Goal: Task Accomplishment & Management: Complete application form

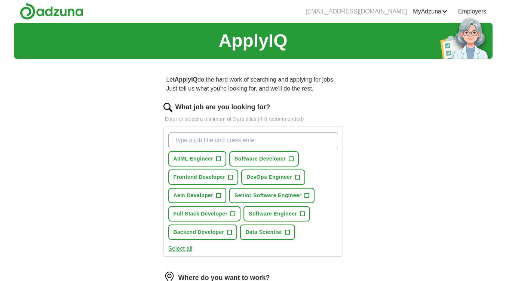
drag, startPoint x: 184, startPoint y: 250, endPoint x: 226, endPoint y: 257, distance: 42.4
click at [185, 250] on button "Select all" at bounding box center [180, 248] width 24 height 9
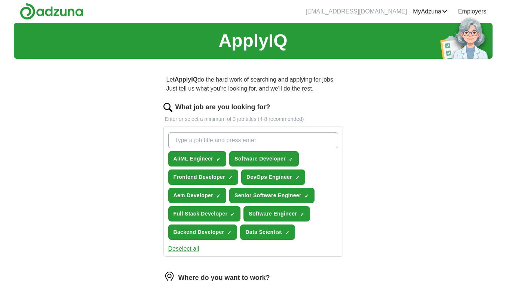
scroll to position [62, 0]
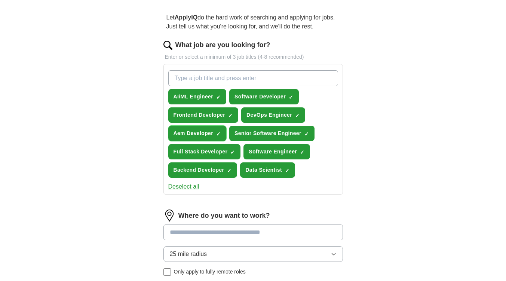
click at [0, 0] on span "×" at bounding box center [0, 0] width 0 height 0
click at [426, 141] on div "ApplyIQ Let ApplyIQ do the hard work of searching and applying for jobs. Just t…" at bounding box center [253, 159] width 479 height 396
click at [0, 0] on span "×" at bounding box center [0, 0] width 0 height 0
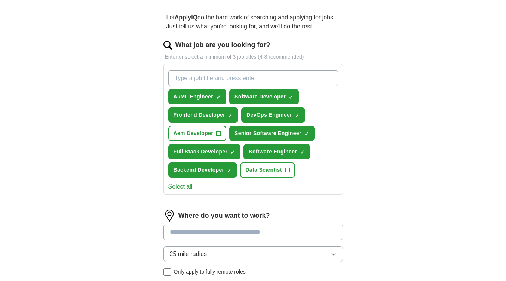
click at [421, 182] on div "ApplyIQ Let ApplyIQ do the hard work of searching and applying for jobs. Just t…" at bounding box center [253, 159] width 479 height 396
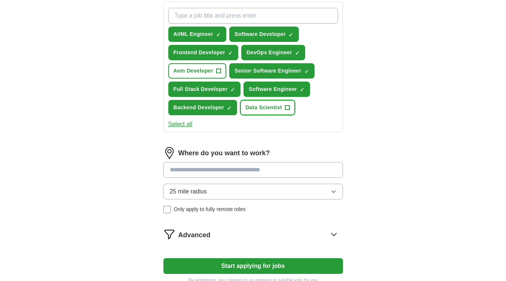
click at [287, 110] on span "+" at bounding box center [287, 108] width 4 height 6
click at [419, 161] on div "ApplyIQ Let ApplyIQ do the hard work of searching and applying for jobs. Just t…" at bounding box center [253, 96] width 479 height 396
click at [197, 170] on input at bounding box center [252, 170] width 179 height 16
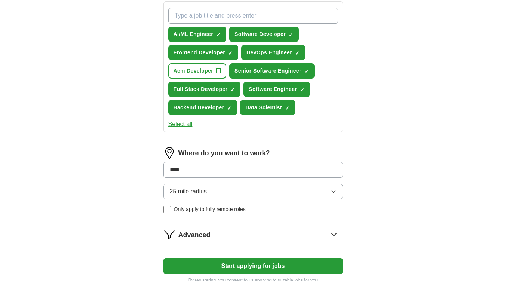
type input "*****"
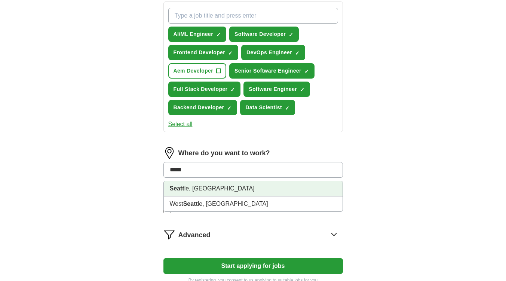
click at [204, 185] on li "Seatt le, [GEOGRAPHIC_DATA]" at bounding box center [253, 188] width 179 height 15
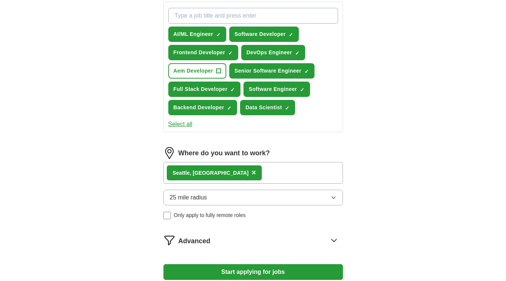
click at [382, 185] on div "ApplyIQ Let ApplyIQ do the hard work of searching and applying for jobs. Just t…" at bounding box center [253, 99] width 479 height 402
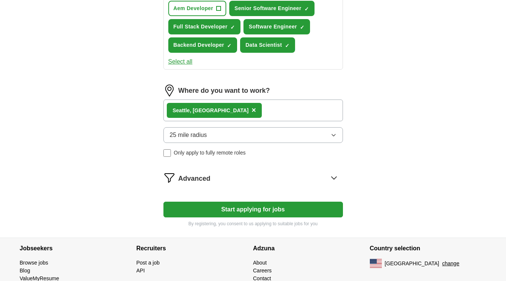
click at [333, 178] on icon at bounding box center [334, 178] width 12 height 12
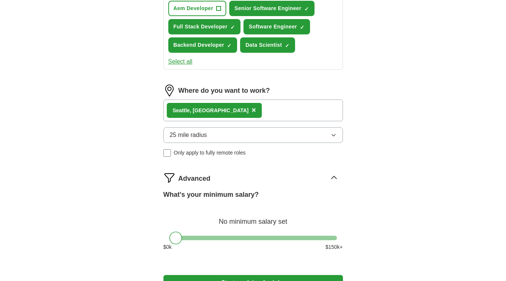
scroll to position [249, 0]
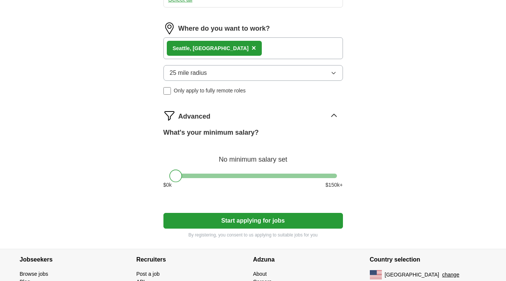
drag, startPoint x: 178, startPoint y: 175, endPoint x: 148, endPoint y: 179, distance: 29.8
click at [149, 179] on div "Let ApplyIQ do the hard work of searching and applying for jobs. Just tell us w…" at bounding box center [252, 32] width 239 height 433
click at [425, 159] on div "ApplyIQ Let ApplyIQ do the hard work of searching and applying for jobs. Just t…" at bounding box center [253, 11] width 479 height 475
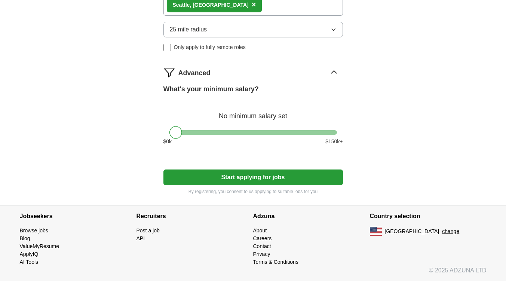
click at [244, 178] on button "Start applying for jobs" at bounding box center [252, 177] width 179 height 16
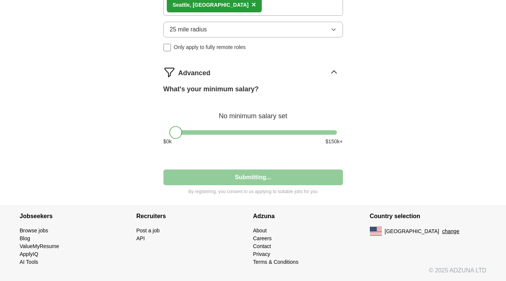
select select "**"
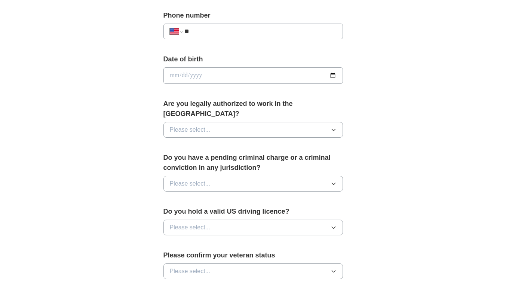
scroll to position [0, 0]
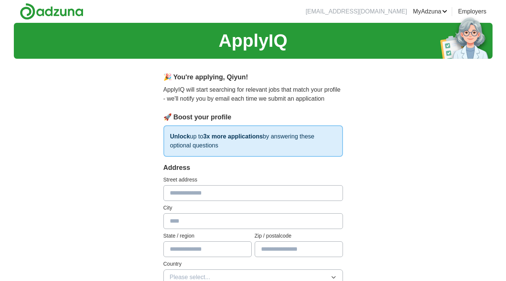
click at [0, 0] on link "Resumes" at bounding box center [0, 0] width 0 height 0
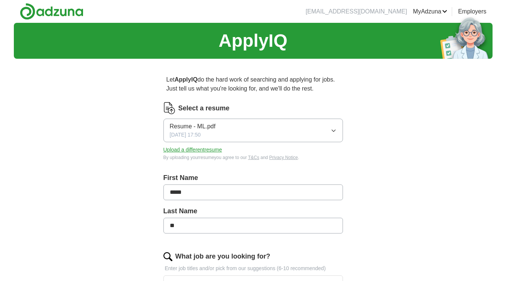
click at [335, 129] on icon "button" at bounding box center [334, 131] width 6 height 6
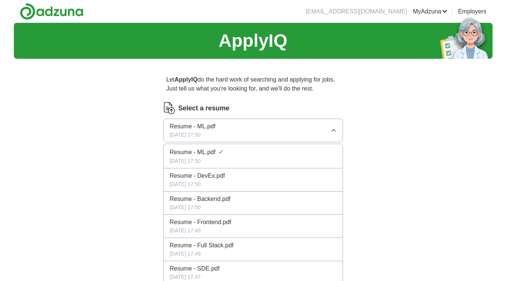
scroll to position [125, 0]
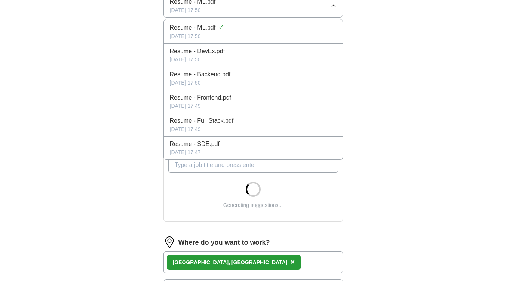
click at [216, 149] on div "[DATE] 17:47" at bounding box center [253, 152] width 167 height 8
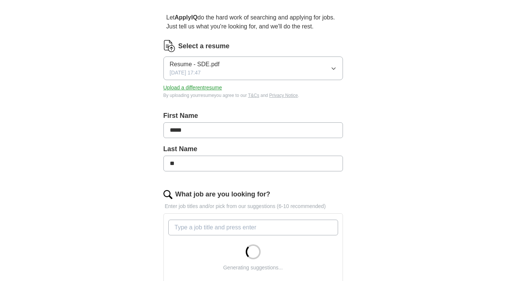
scroll to position [0, 0]
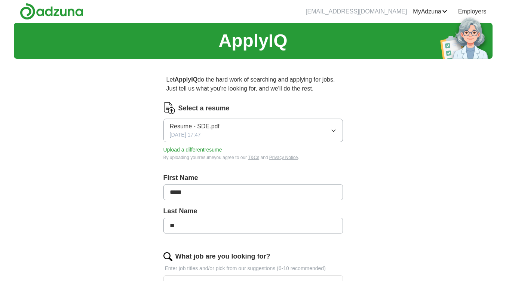
click at [332, 129] on icon "button" at bounding box center [334, 131] width 6 height 6
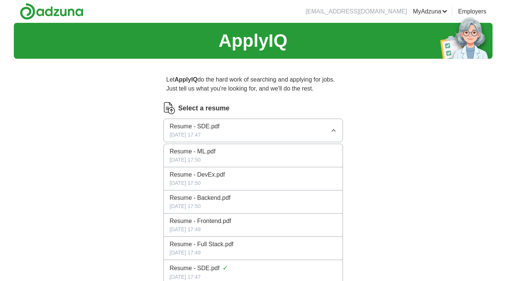
scroll to position [62, 0]
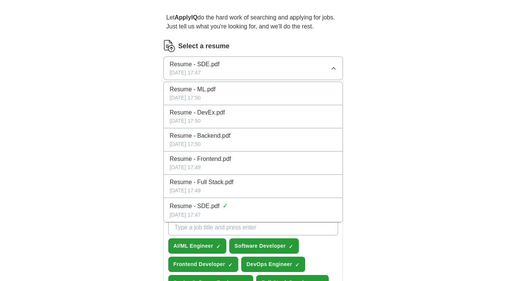
click at [217, 208] on span "Resume - SDE.pdf" at bounding box center [195, 206] width 50 height 9
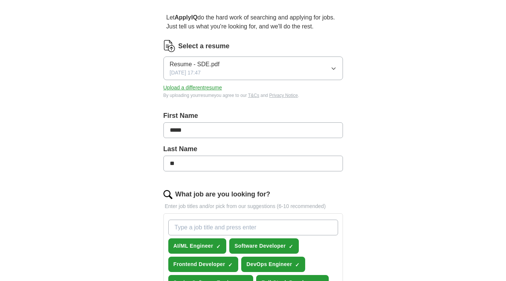
click at [122, 130] on div "ApplyIQ Let ApplyIQ do the hard work of searching and applying for jobs. Just t…" at bounding box center [253, 262] width 479 height 602
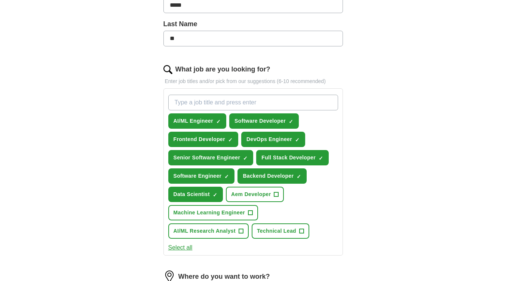
scroll to position [249, 0]
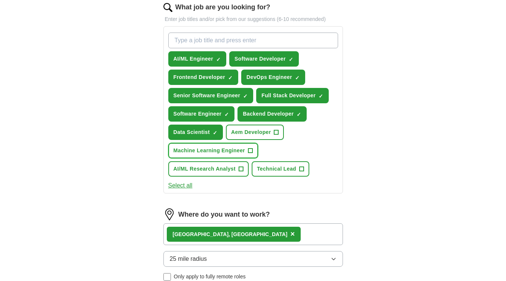
click at [248, 149] on span "+" at bounding box center [250, 151] width 4 height 6
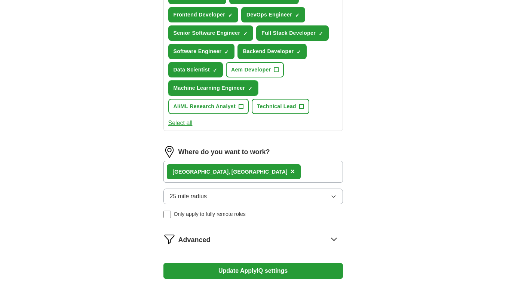
scroll to position [374, 0]
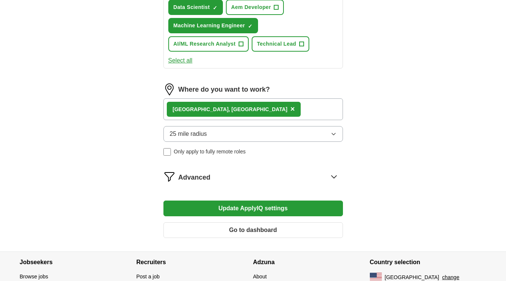
click at [335, 175] on icon at bounding box center [334, 177] width 12 height 12
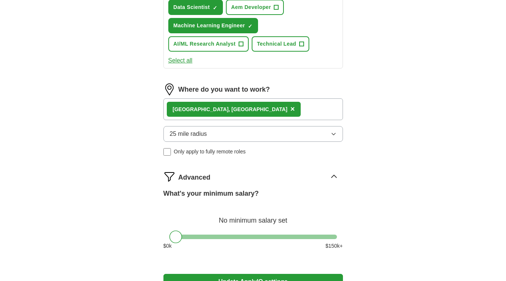
scroll to position [493, 0]
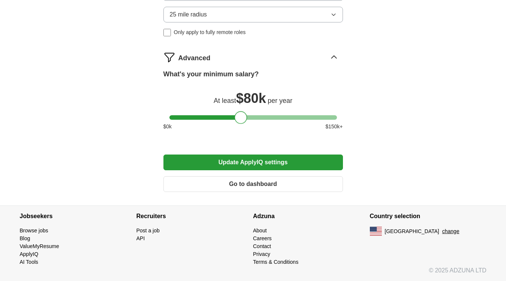
drag, startPoint x: 176, startPoint y: 120, endPoint x: 241, endPoint y: 126, distance: 65.0
click at [241, 126] on div "What's your minimum salary? At least $ 80k per year $ 0 k $ 150 k+" at bounding box center [252, 102] width 179 height 67
click at [249, 162] on button "Update ApplyIQ settings" at bounding box center [252, 162] width 179 height 16
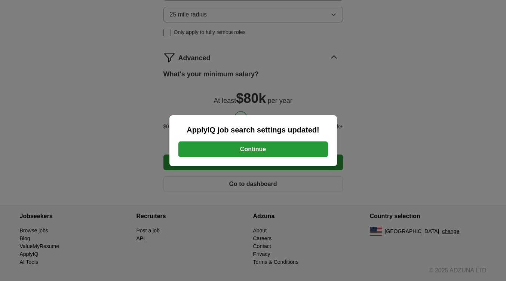
click at [253, 153] on button "Continue" at bounding box center [253, 149] width 150 height 16
